Goal: Task Accomplishment & Management: Complete application form

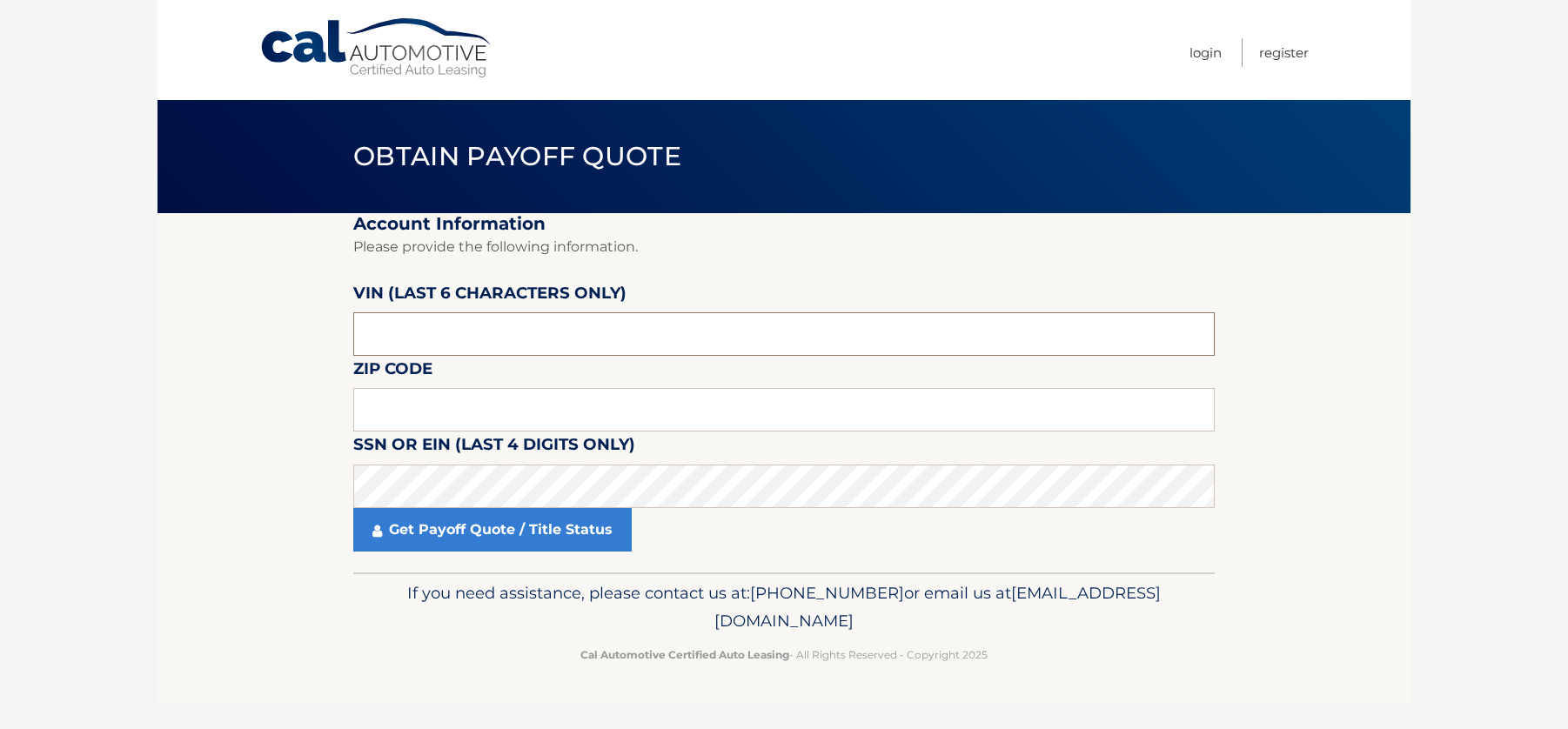
drag, startPoint x: 452, startPoint y: 331, endPoint x: 292, endPoint y: 323, distance: 160.2
click at [282, 326] on section "Account Information Please provide the following information. [PERSON_NAME] (la…" at bounding box center [784, 392] width 1253 height 359
click at [439, 329] on input "text" at bounding box center [784, 334] width 861 height 44
type input "404367"
click button "For Originating Dealer" at bounding box center [0, 0] width 0 height 0
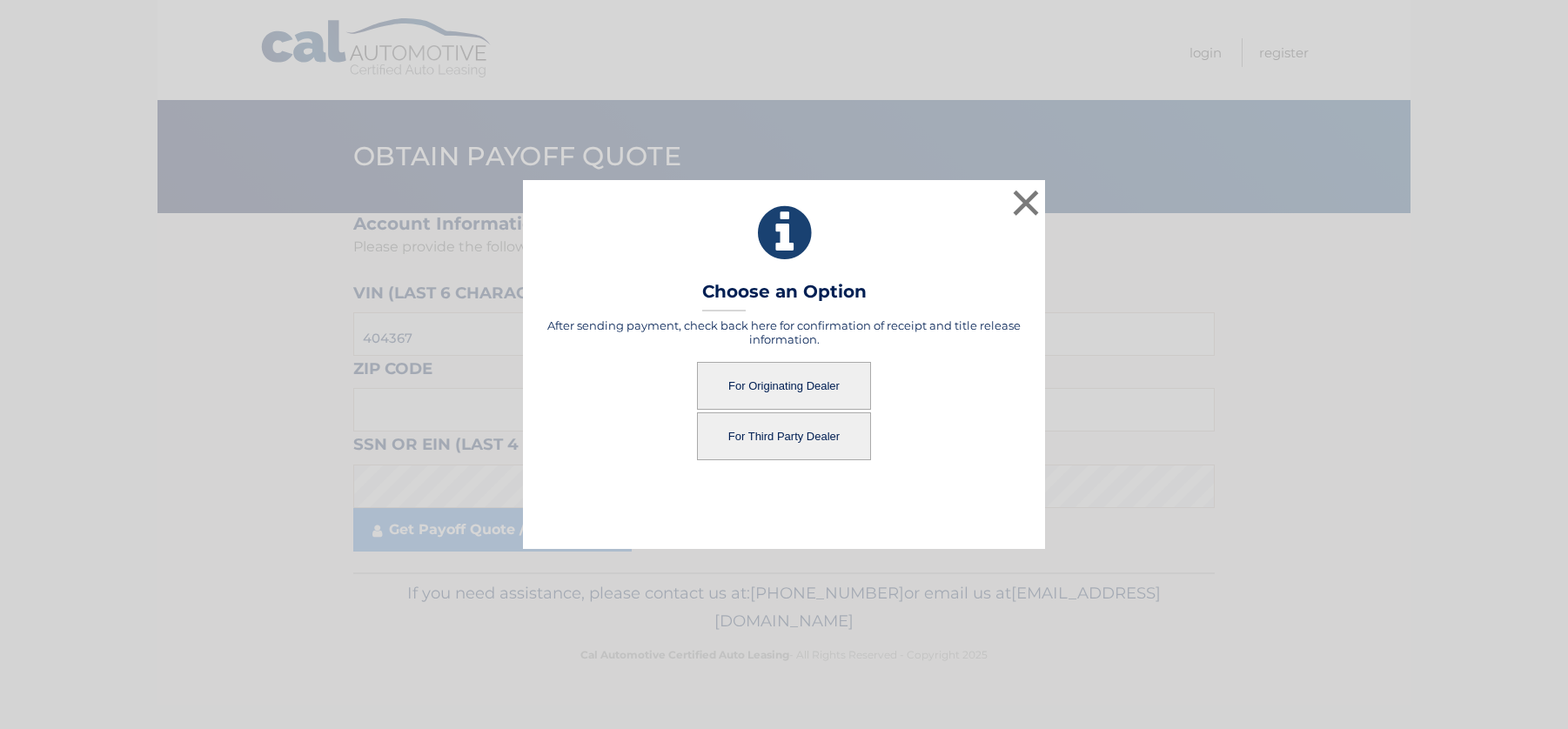
click at [792, 379] on button "For Originating Dealer" at bounding box center [783, 385] width 174 height 48
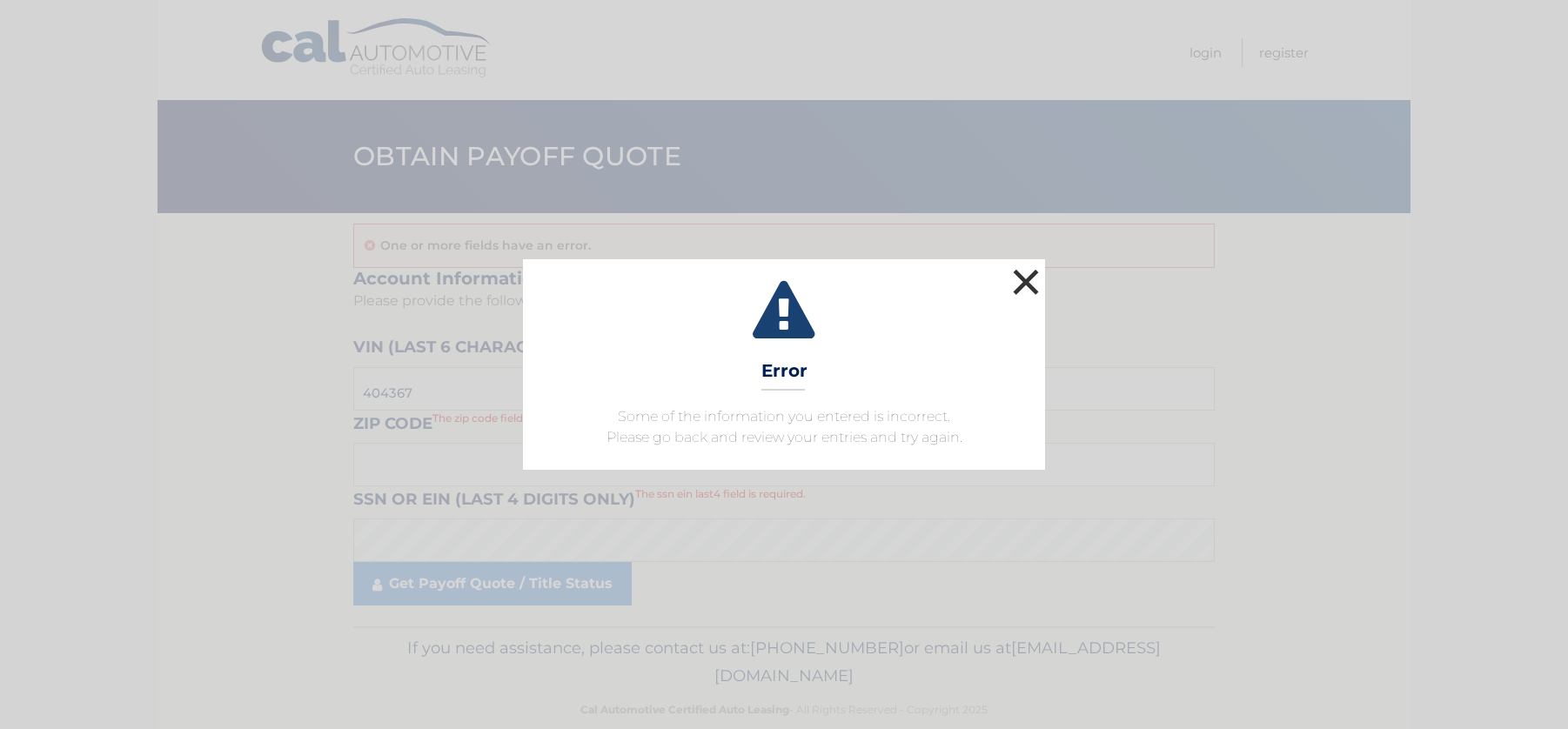
click at [1031, 285] on button "×" at bounding box center [1025, 282] width 34 height 34
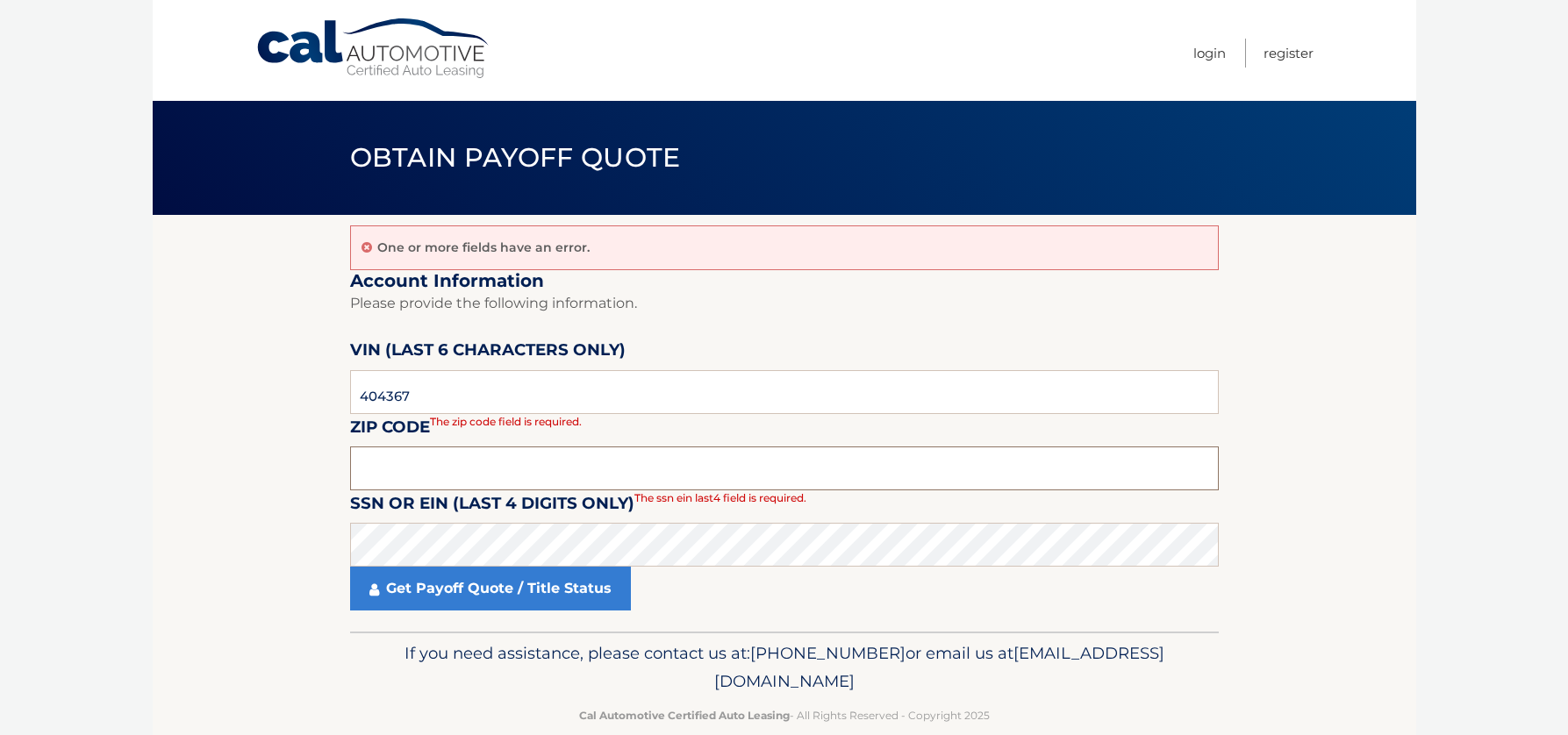
click at [380, 471] on input "text" at bounding box center [784, 468] width 869 height 44
click at [360, 470] on input "text" at bounding box center [784, 468] width 869 height 44
type input "34102"
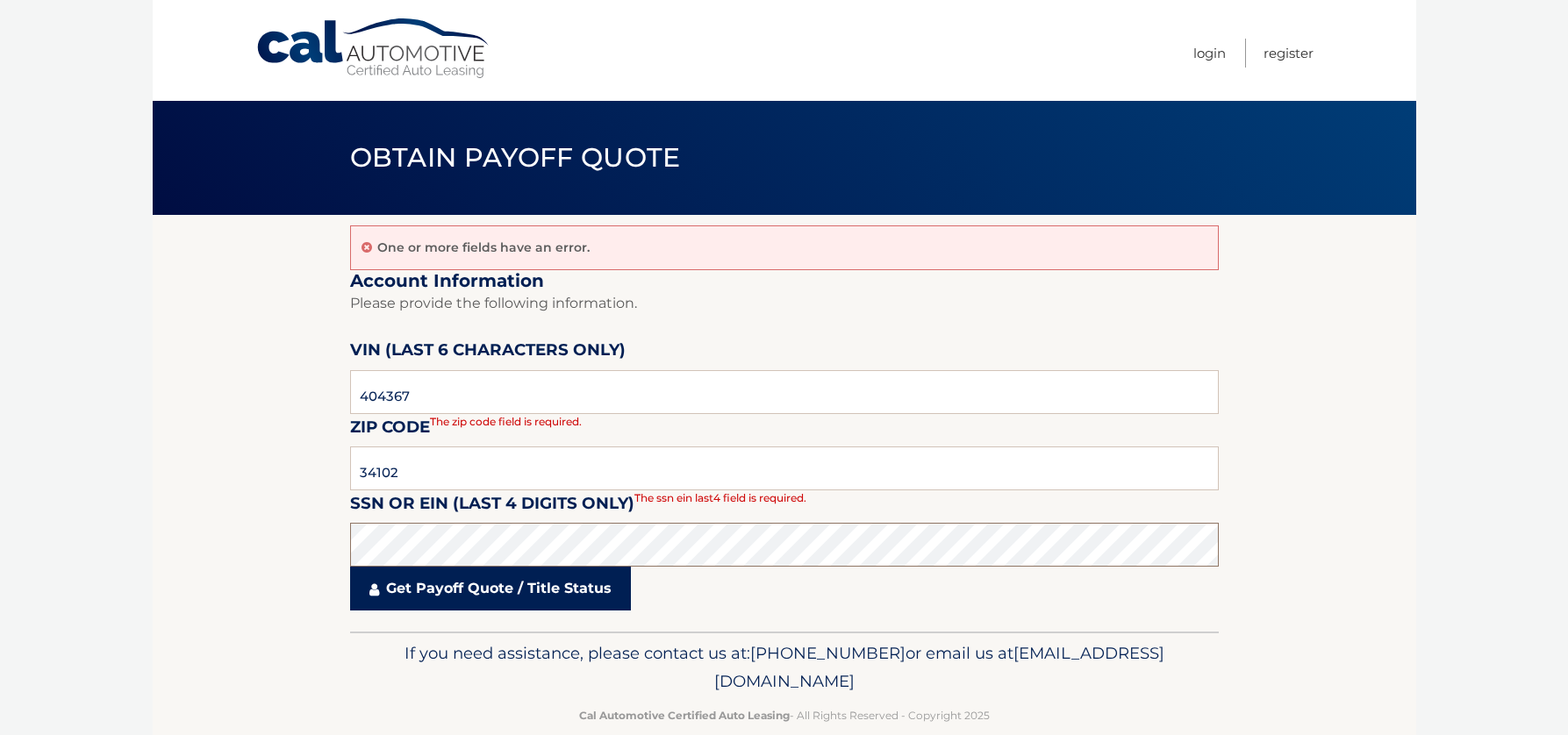
click button "For Originating Dealer" at bounding box center [0, 0] width 0 height 0
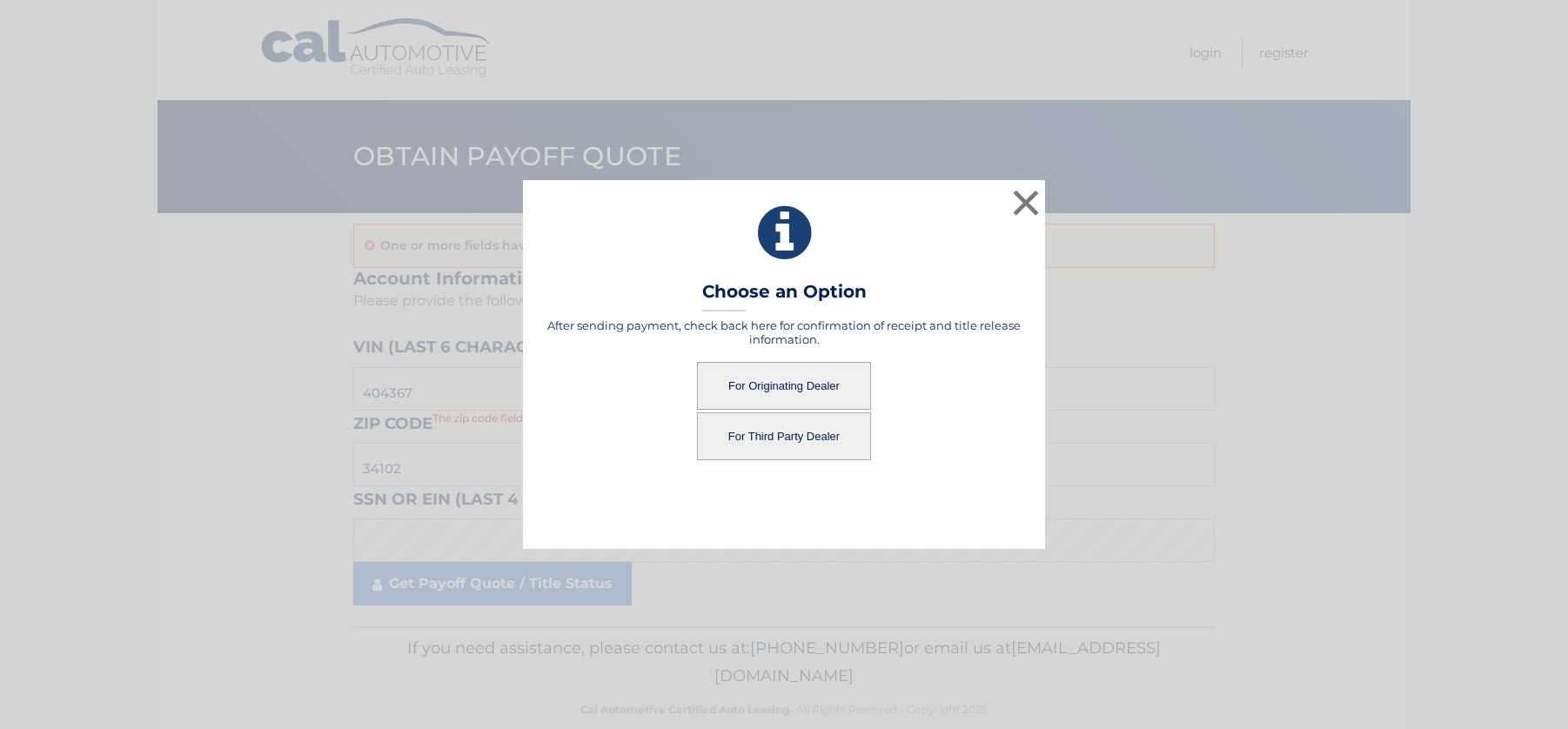
click at [825, 378] on button "For Originating Dealer" at bounding box center [783, 385] width 174 height 48
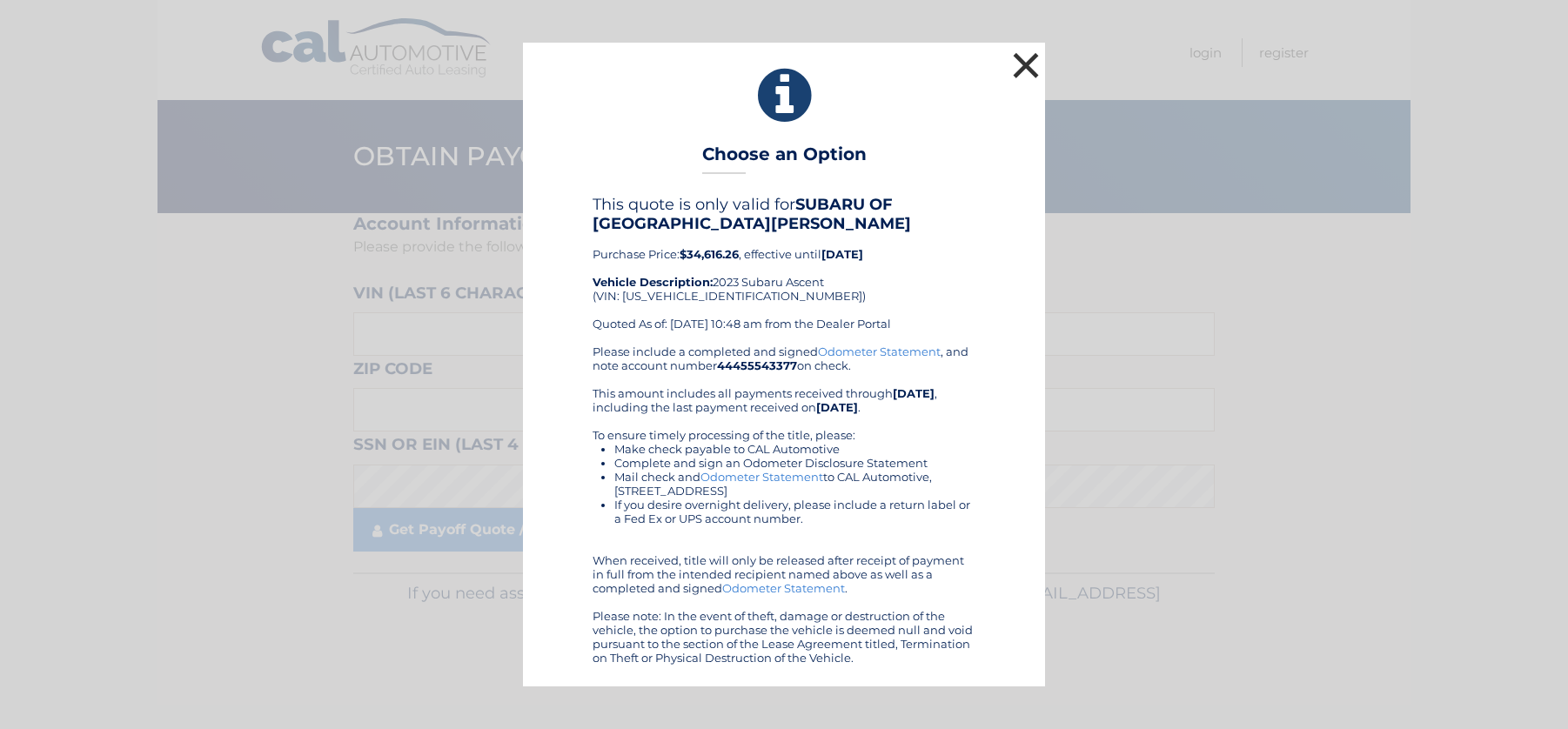
click at [1017, 72] on button "×" at bounding box center [1025, 64] width 34 height 34
